Goal: Task Accomplishment & Management: Manage account settings

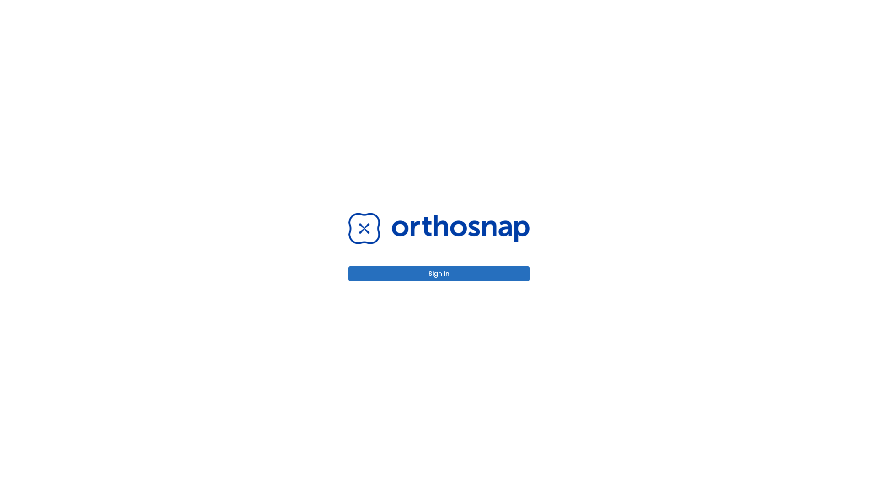
click at [439, 273] on button "Sign in" at bounding box center [438, 273] width 181 height 15
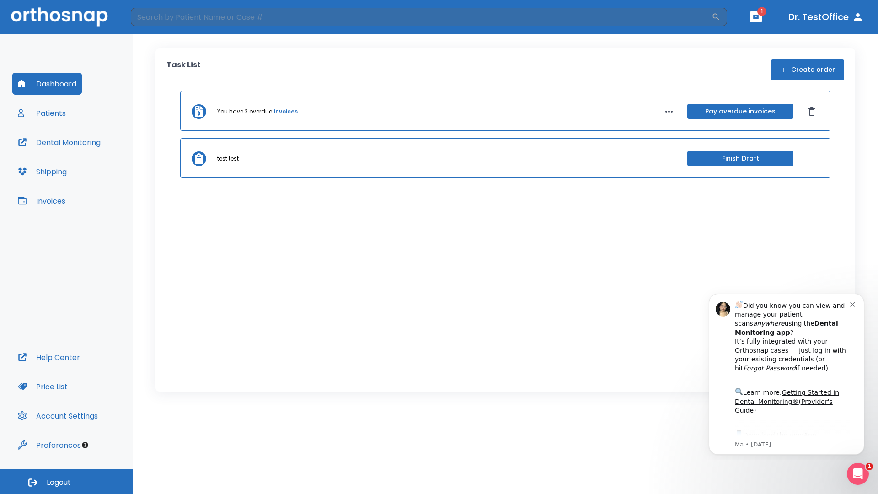
click at [66, 481] on span "Logout" at bounding box center [59, 482] width 24 height 10
